Goal: Task Accomplishment & Management: Understand process/instructions

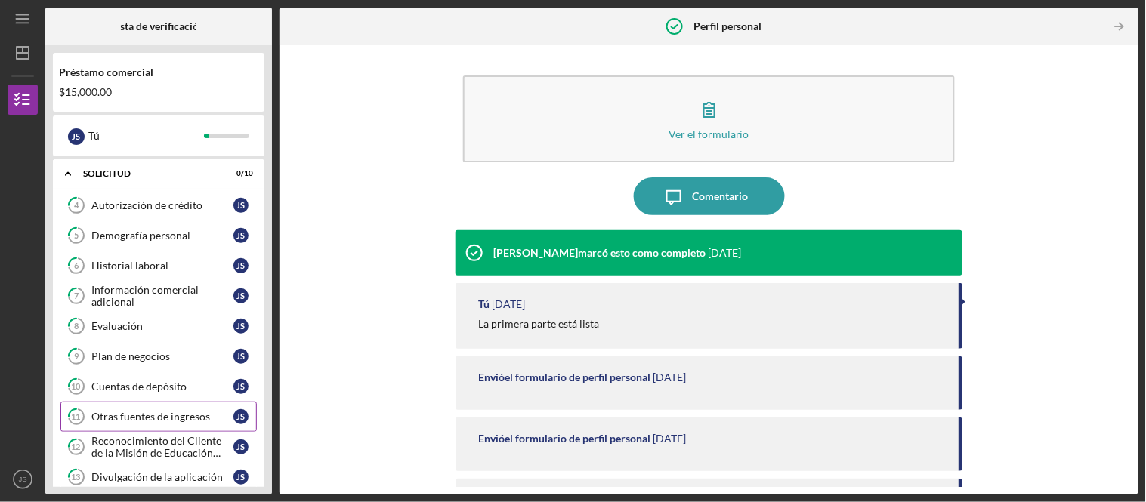
scroll to position [326, 0]
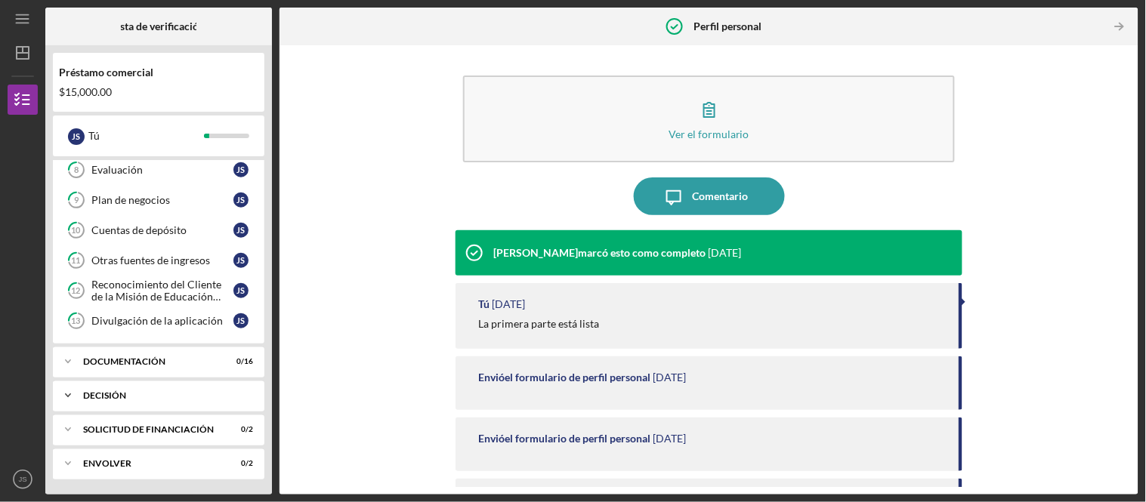
click at [199, 395] on div "Decisión" at bounding box center [164, 395] width 162 height 9
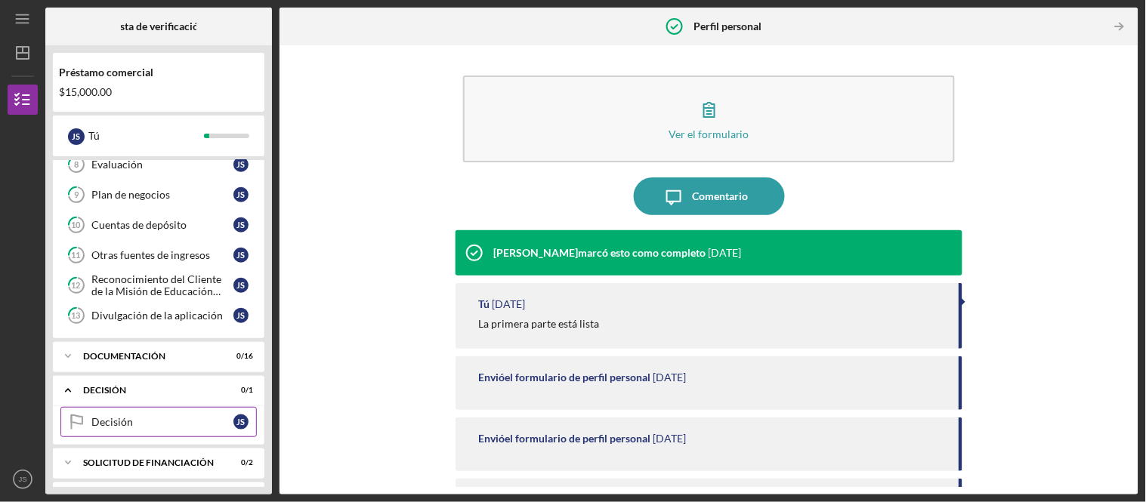
click at [206, 425] on div "Decisión" at bounding box center [162, 422] width 142 height 12
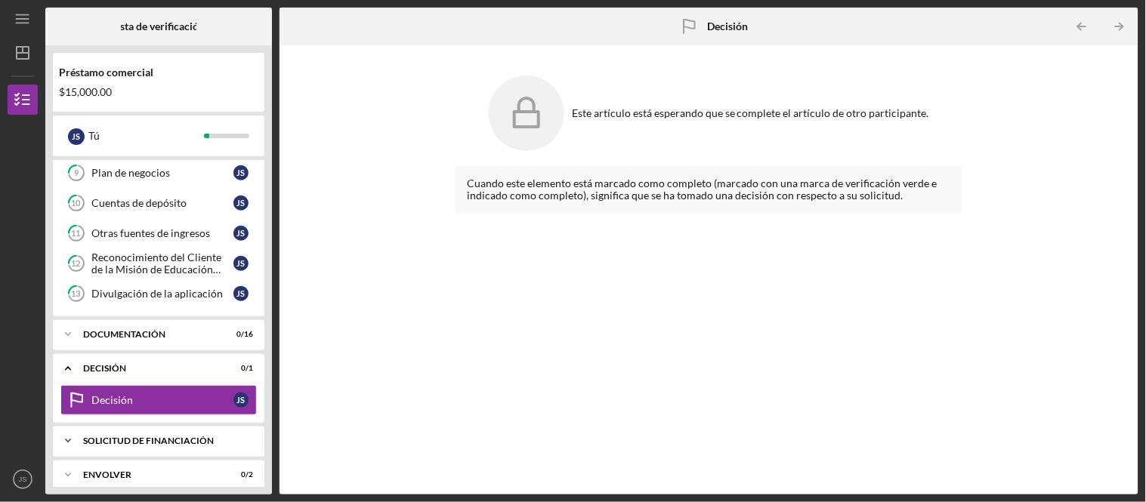
scroll to position [364, 0]
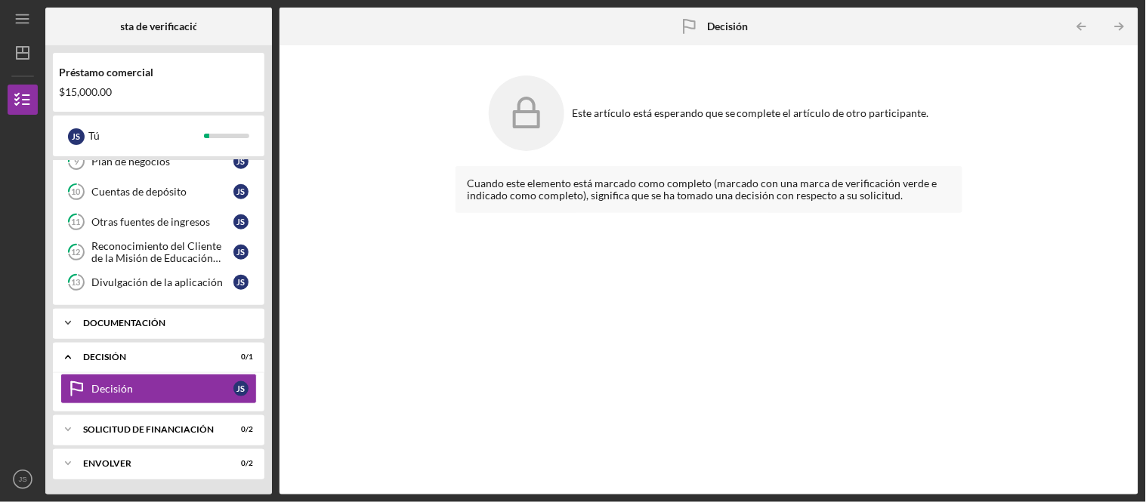
click at [206, 321] on div "Documentación" at bounding box center [164, 323] width 162 height 9
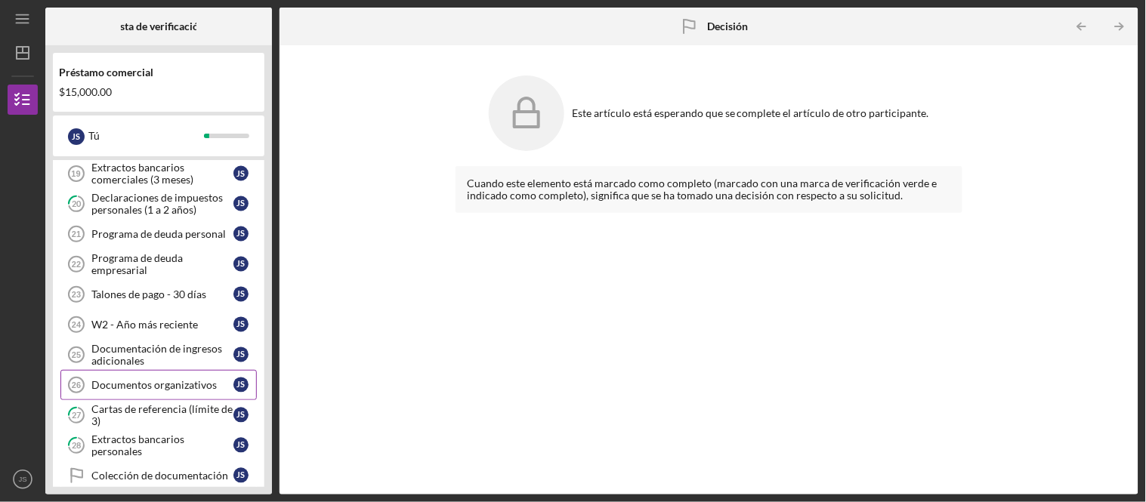
scroll to position [691, 0]
click at [184, 301] on font "Talones de pago - 30 días" at bounding box center [148, 295] width 115 height 13
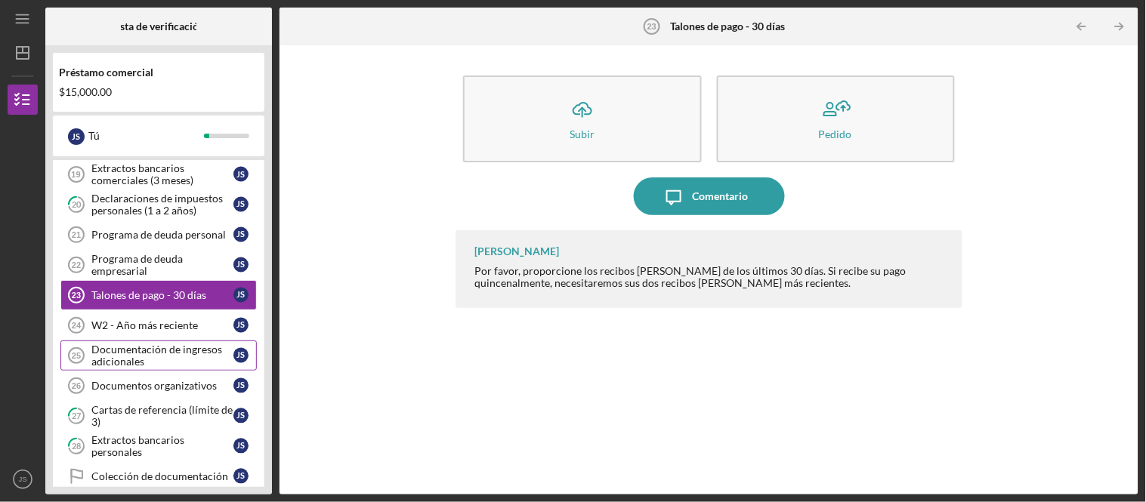
click at [172, 368] on div "Documentación de ingresos adicionales" at bounding box center [162, 356] width 142 height 24
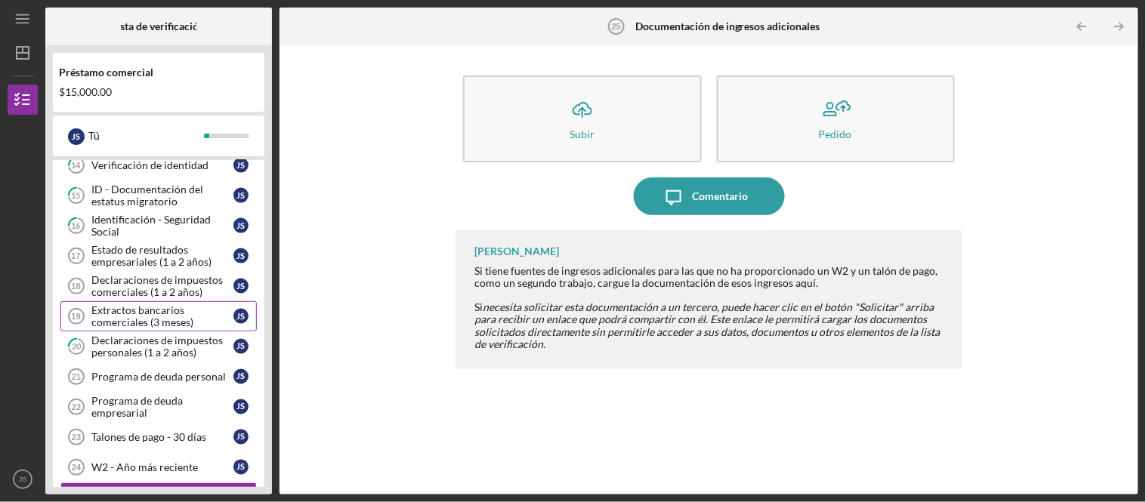
scroll to position [523, 0]
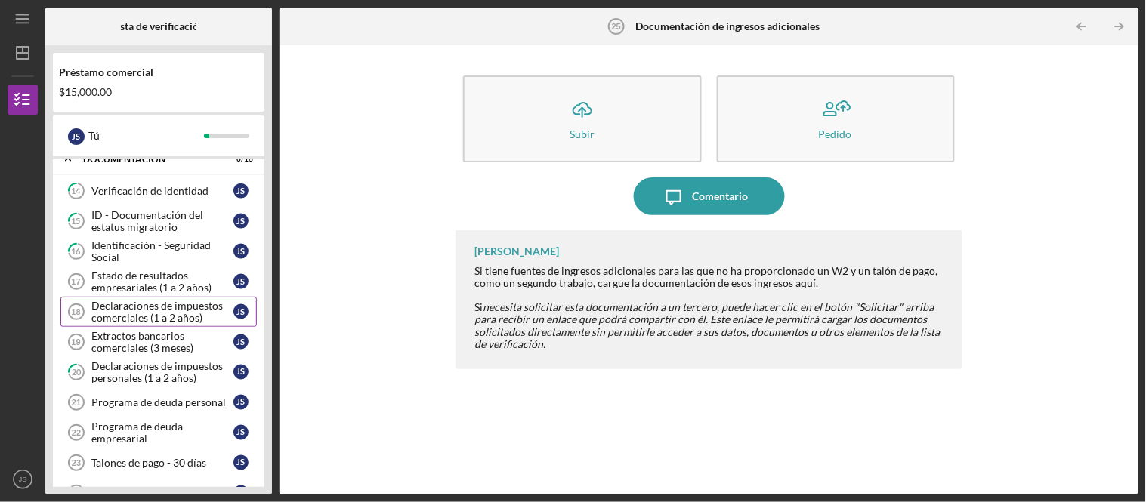
click at [161, 313] on font "Declaraciones de impuestos comerciales (1 a 2 años)" at bounding box center [156, 311] width 131 height 25
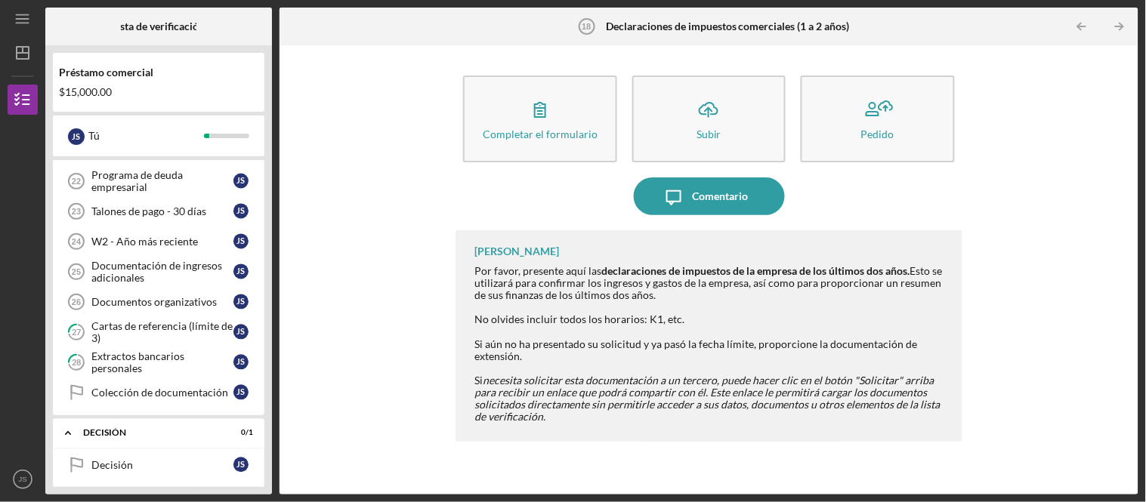
scroll to position [858, 0]
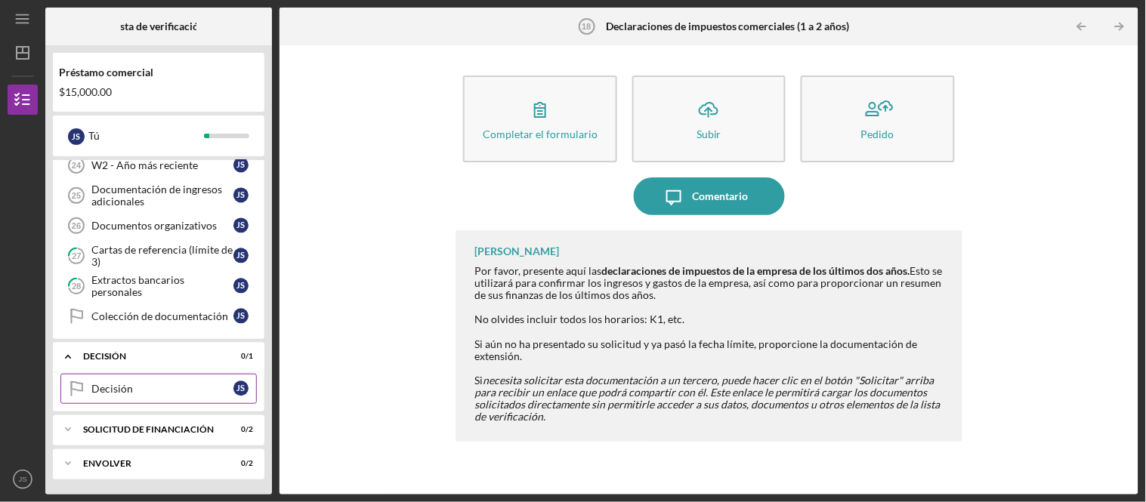
click at [186, 386] on div "Decisión" at bounding box center [162, 389] width 142 height 12
